Goal: Task Accomplishment & Management: Use online tool/utility

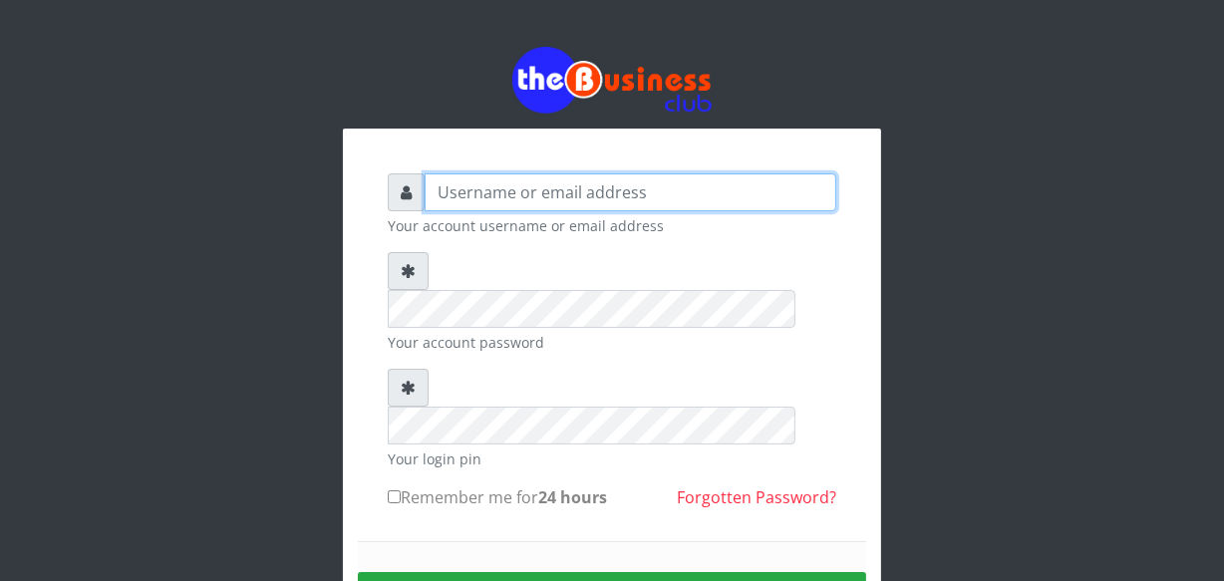
click at [644, 175] on input "text" at bounding box center [631, 192] width 412 height 38
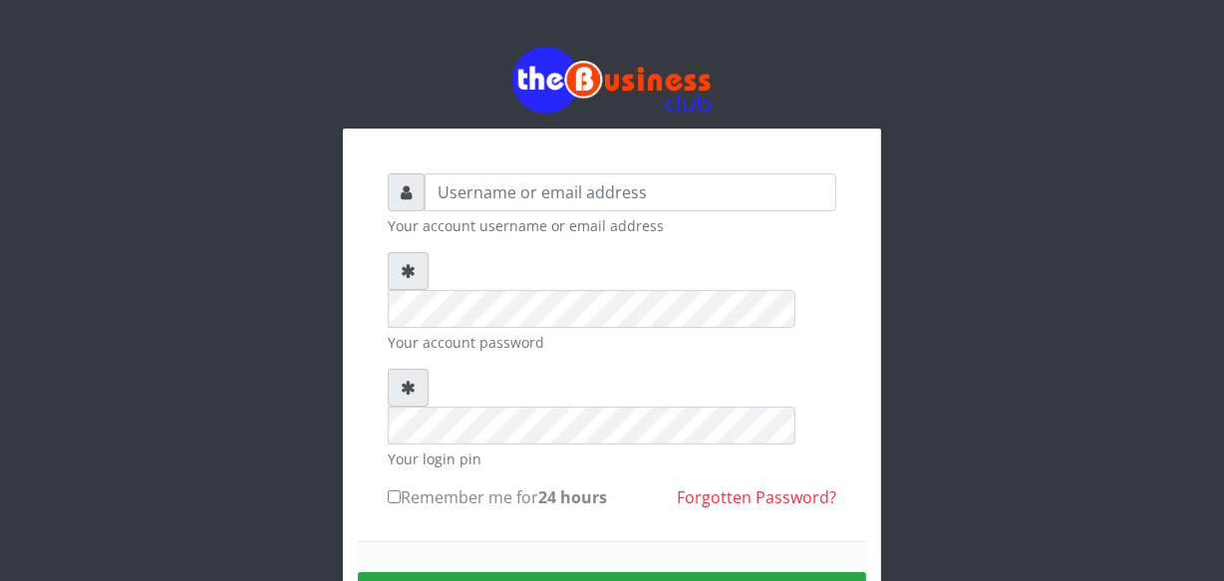
click at [735, 103] on div at bounding box center [612, 80] width 538 height 67
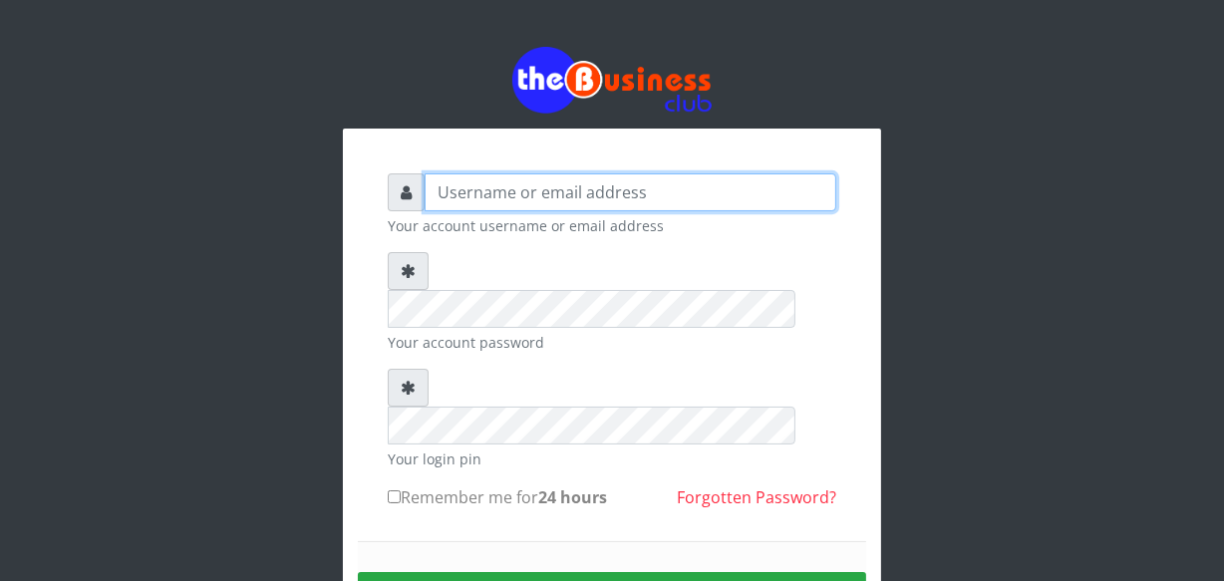
click at [756, 190] on input "text" at bounding box center [631, 192] width 412 height 38
type input "jossy"
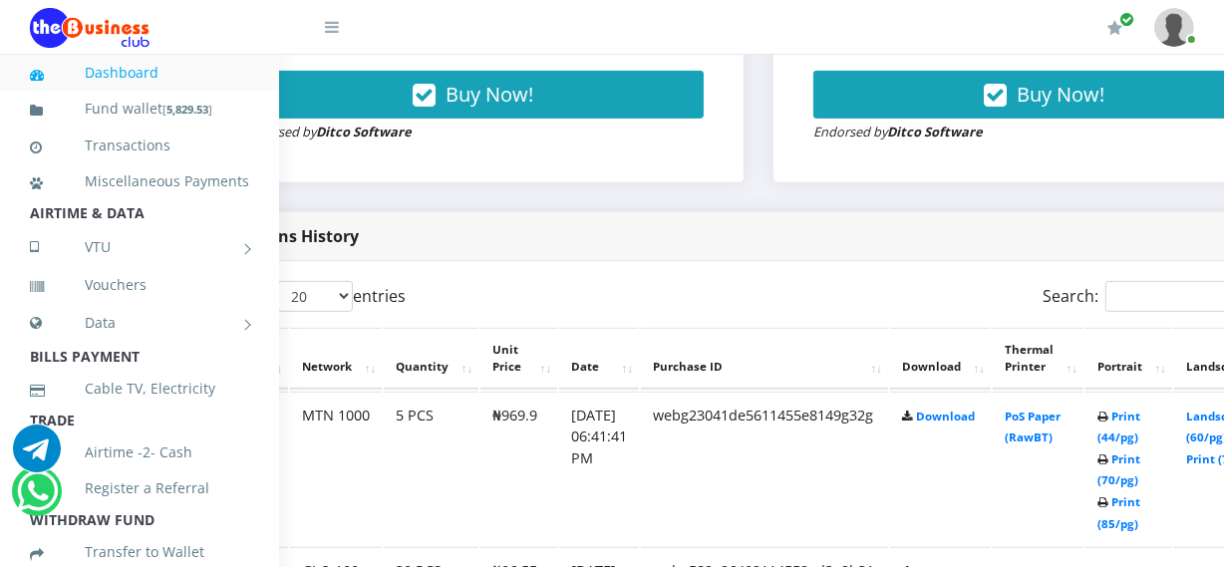
scroll to position [869, 109]
click at [1138, 439] on link "Print (44/pg)" at bounding box center [1117, 427] width 43 height 37
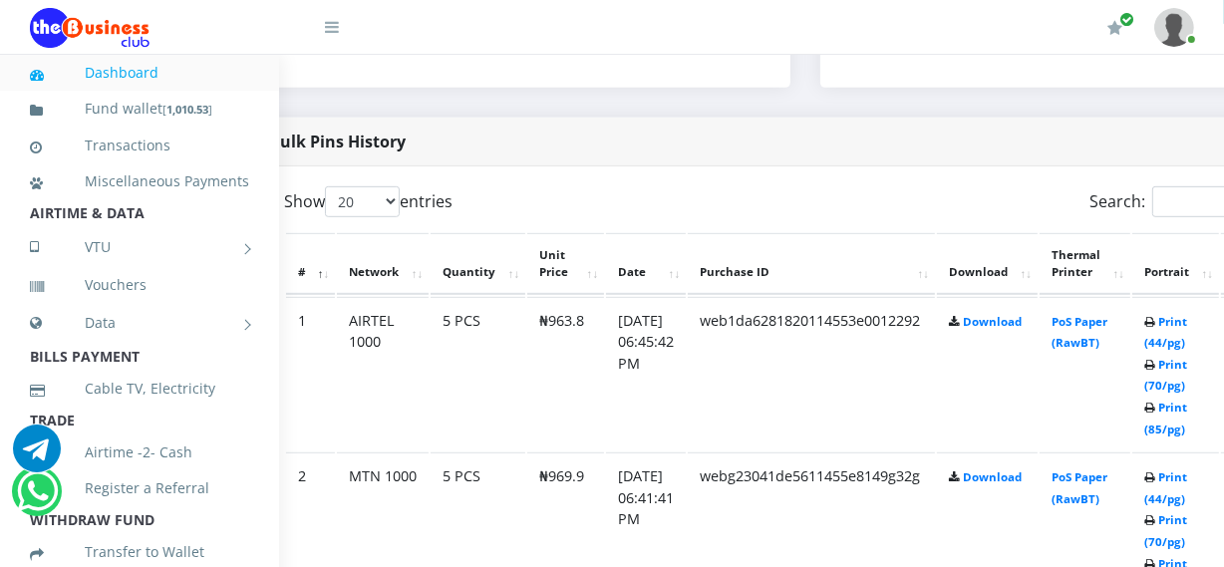
scroll to position [964, 72]
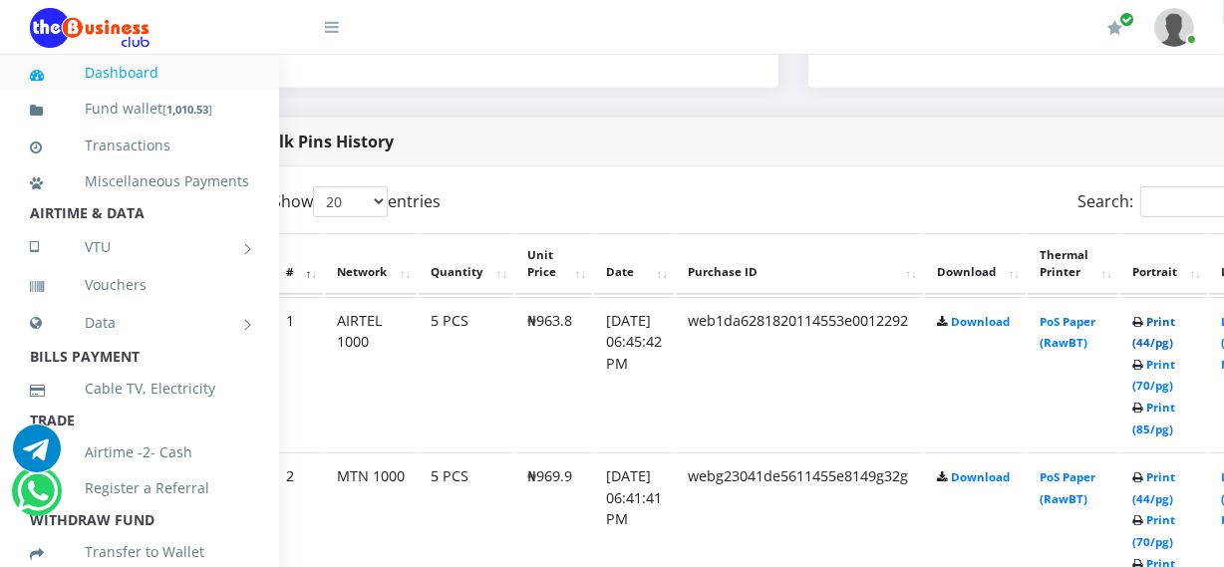
click at [1175, 343] on link "Print (44/pg)" at bounding box center [1153, 332] width 43 height 37
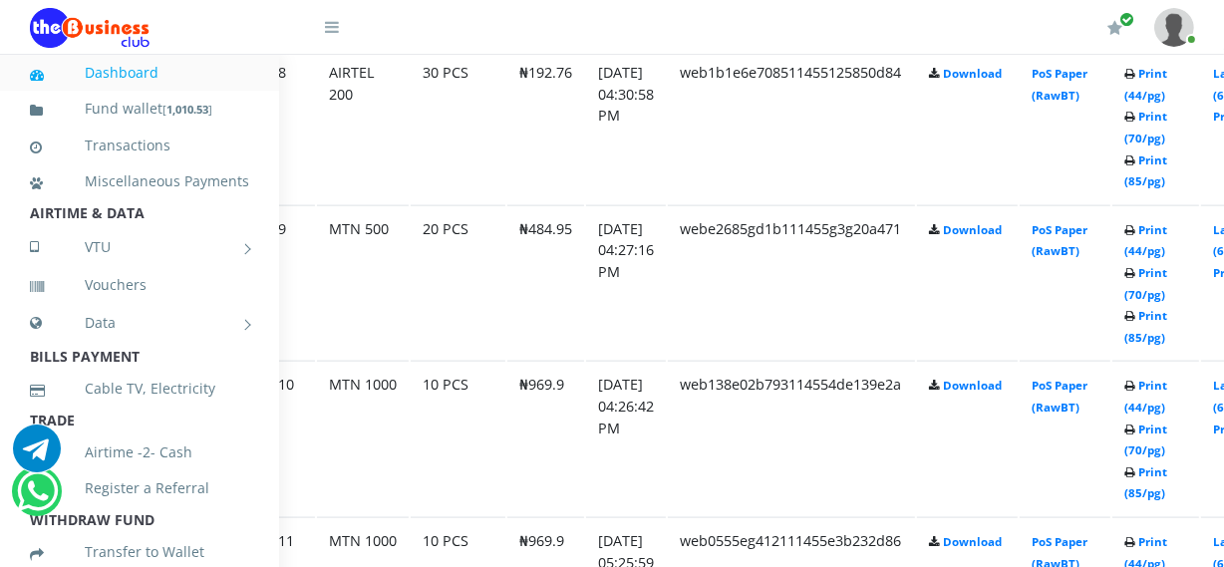
scroll to position [2305, 106]
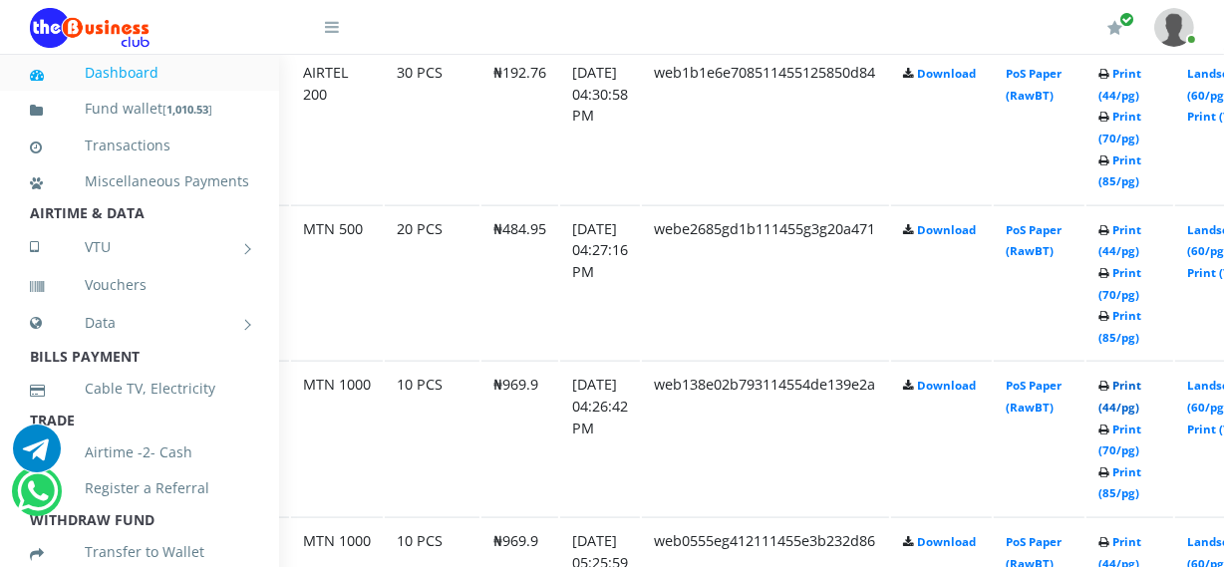
click at [1141, 405] on link "Print (44/pg)" at bounding box center [1120, 396] width 43 height 37
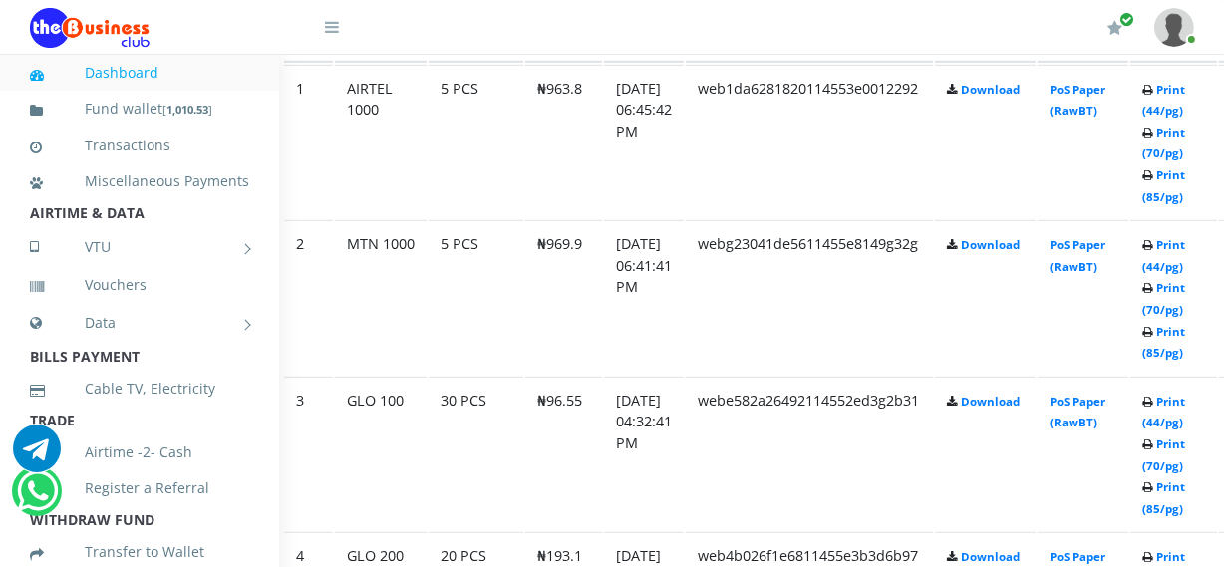
scroll to position [1169, 62]
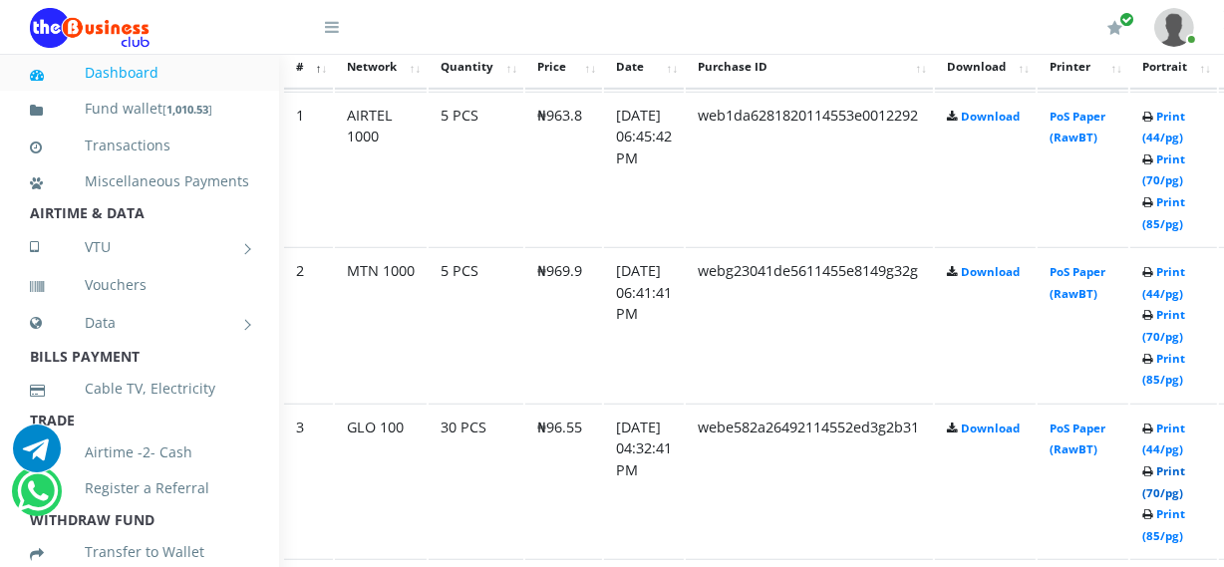
click at [1185, 487] on link "Print (70/pg)" at bounding box center [1163, 482] width 43 height 37
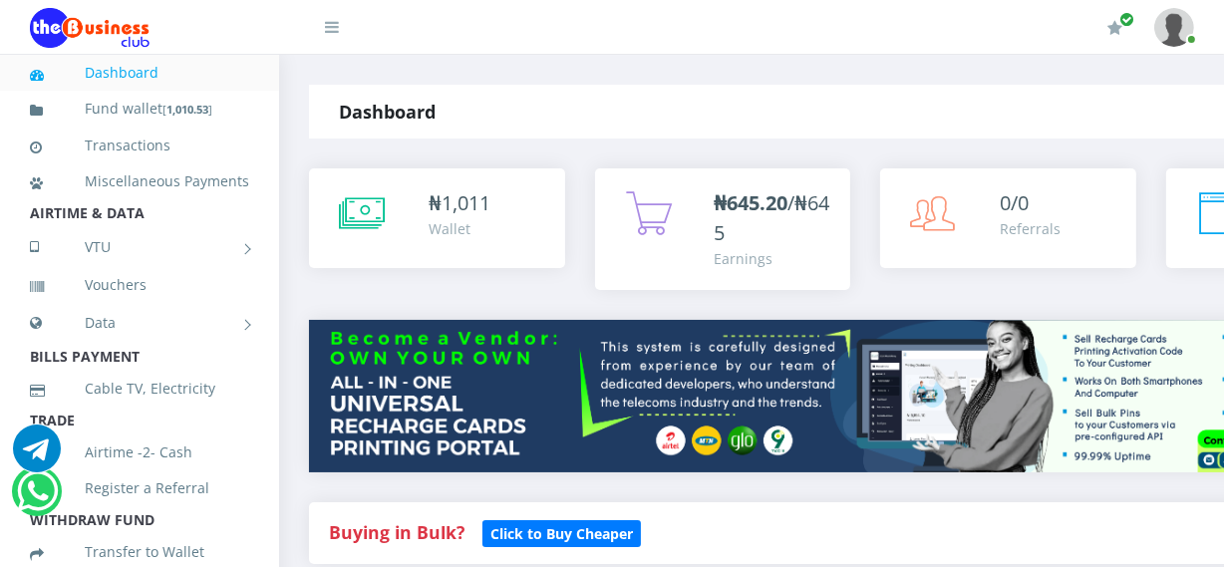
click at [476, 297] on div "₦ 1,011 Wallet" at bounding box center [437, 244] width 286 height 152
